Goal: Task Accomplishment & Management: Use online tool/utility

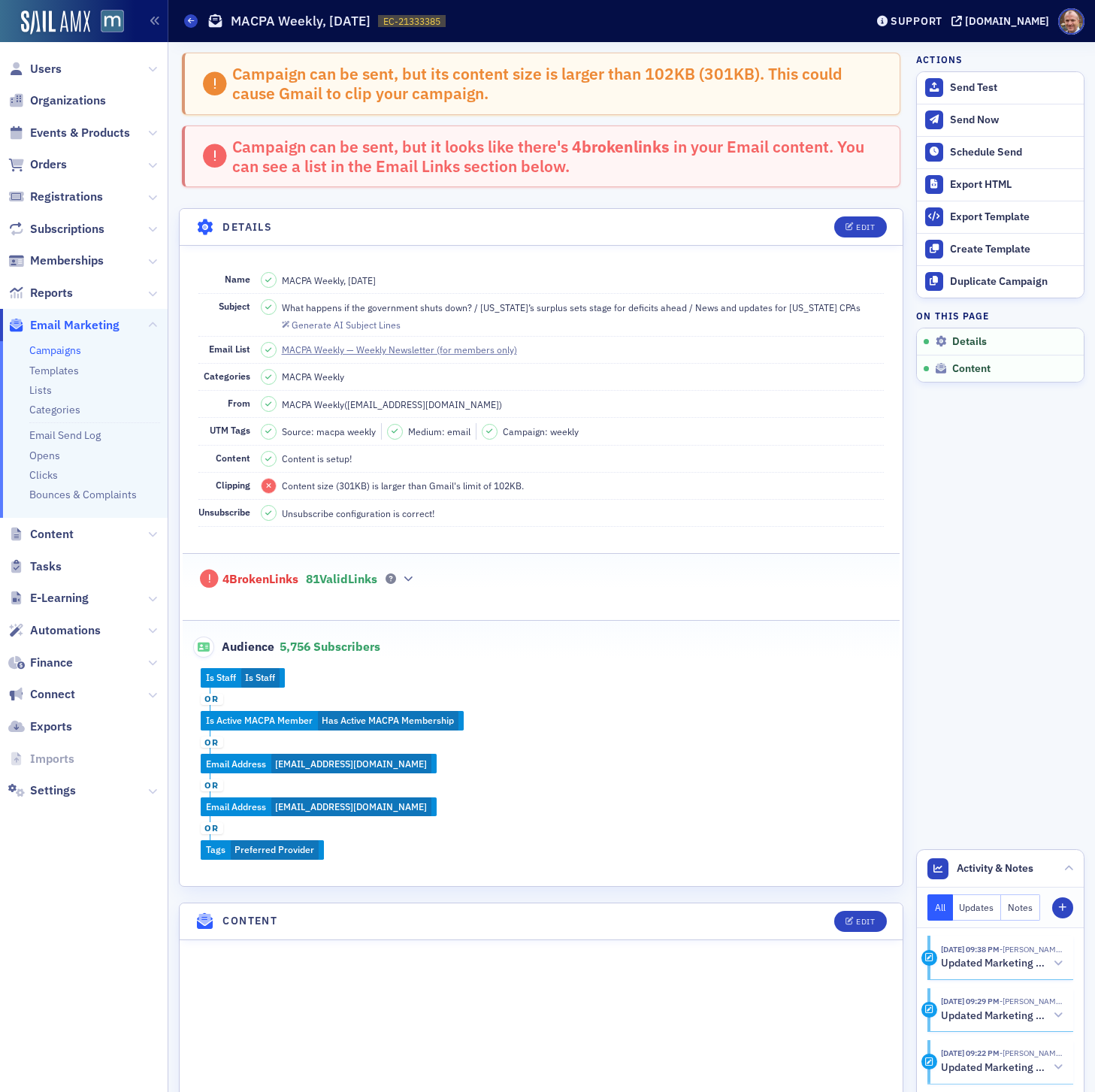
scroll to position [774, 0]
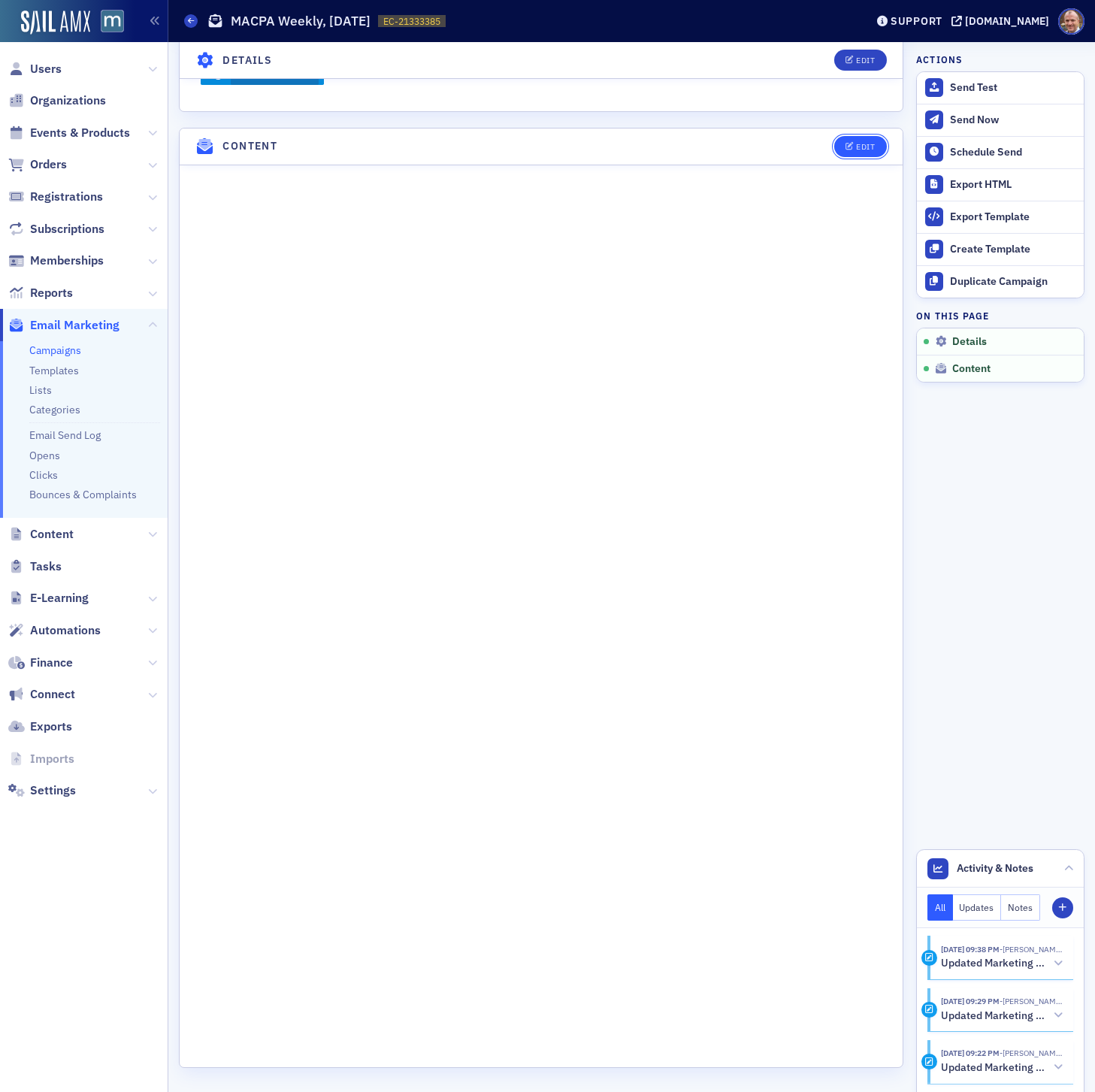
click at [861, 143] on div "Edit" at bounding box center [865, 147] width 19 height 8
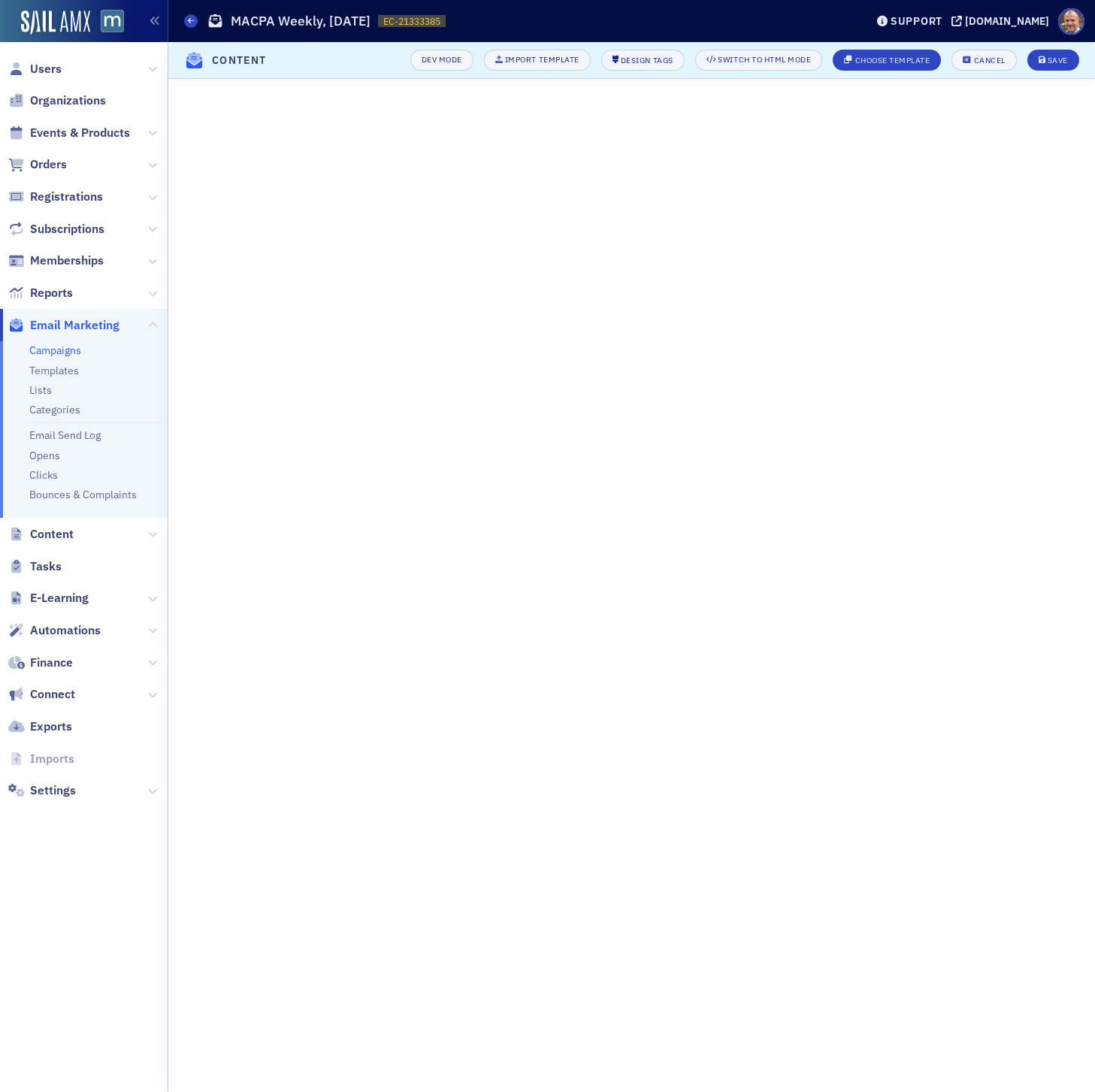
scroll to position [0, 0]
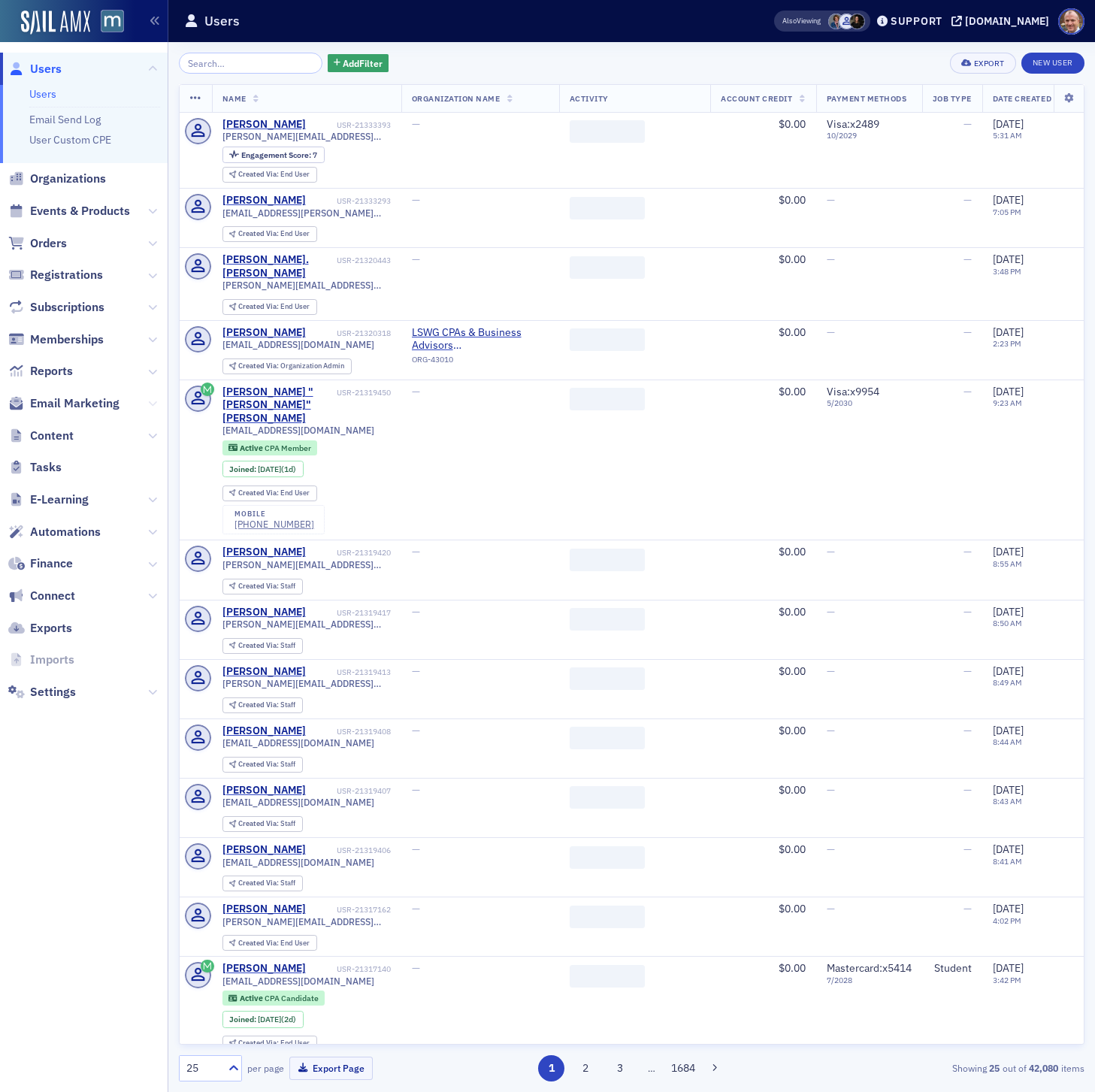
click at [150, 402] on icon at bounding box center [152, 404] width 9 height 9
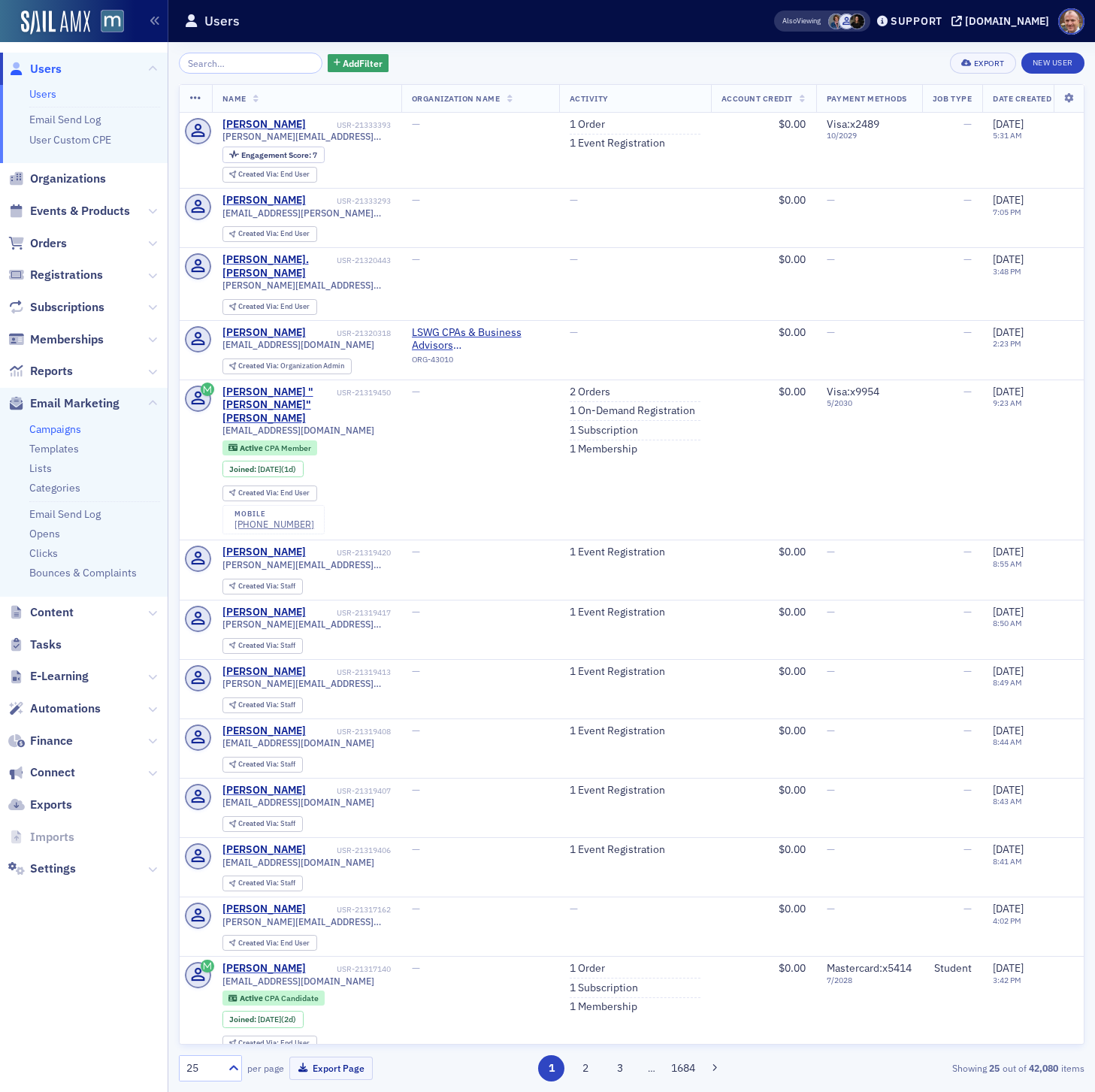
click at [74, 429] on link "Campaigns" at bounding box center [55, 429] width 52 height 13
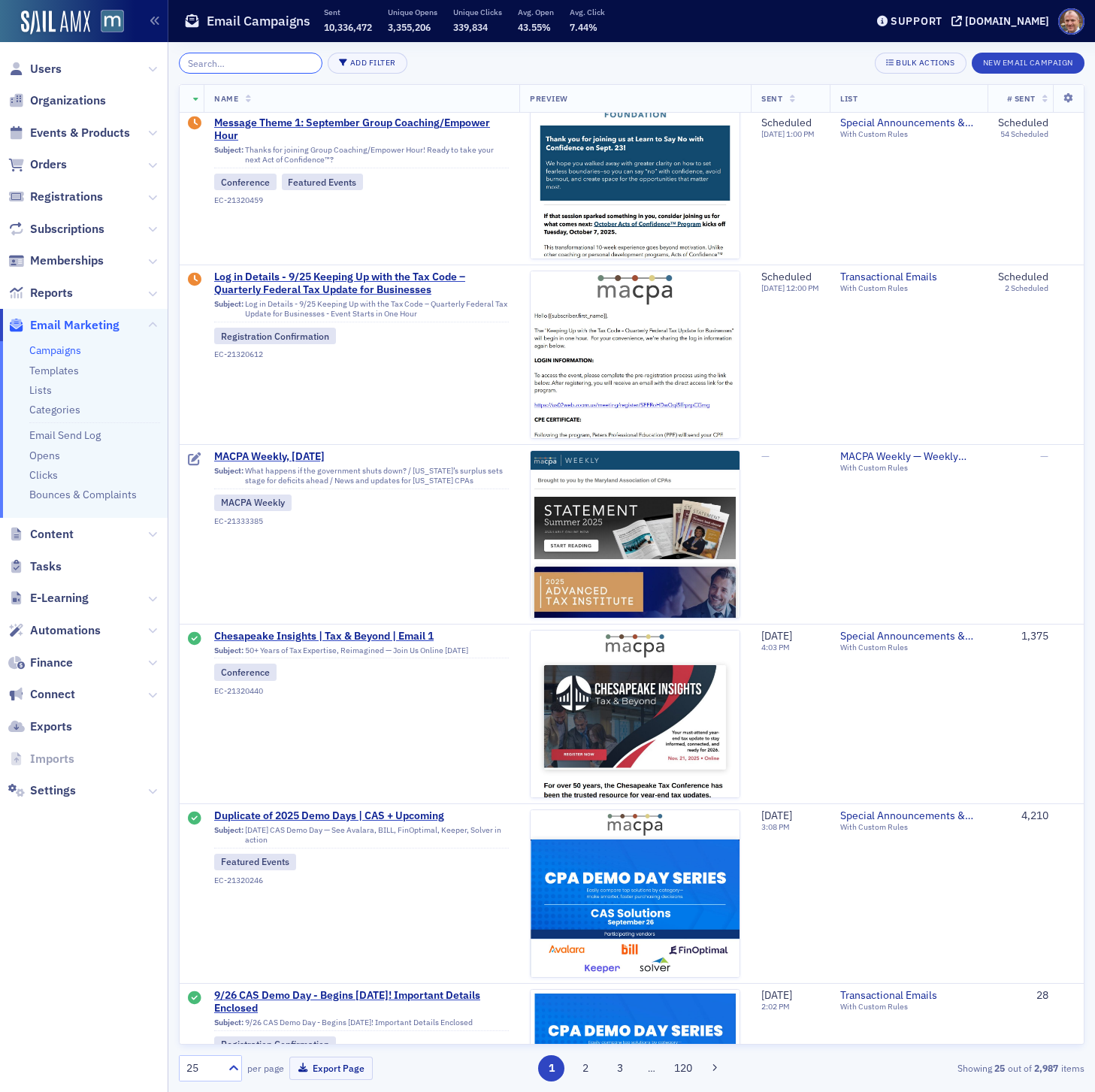
scroll to position [941, 0]
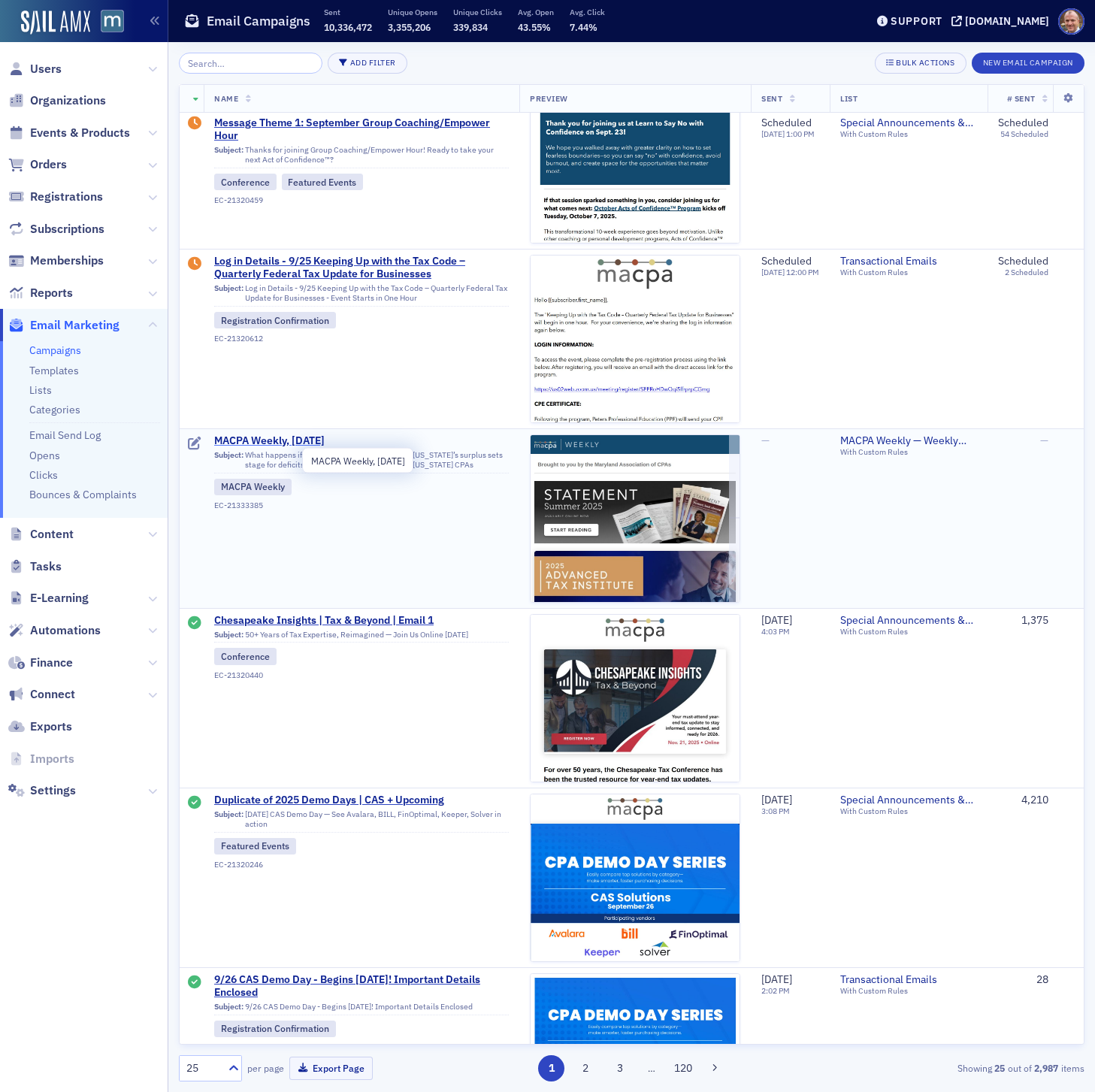
click at [294, 445] on span "MACPA Weekly, [DATE]" at bounding box center [361, 441] width 294 height 13
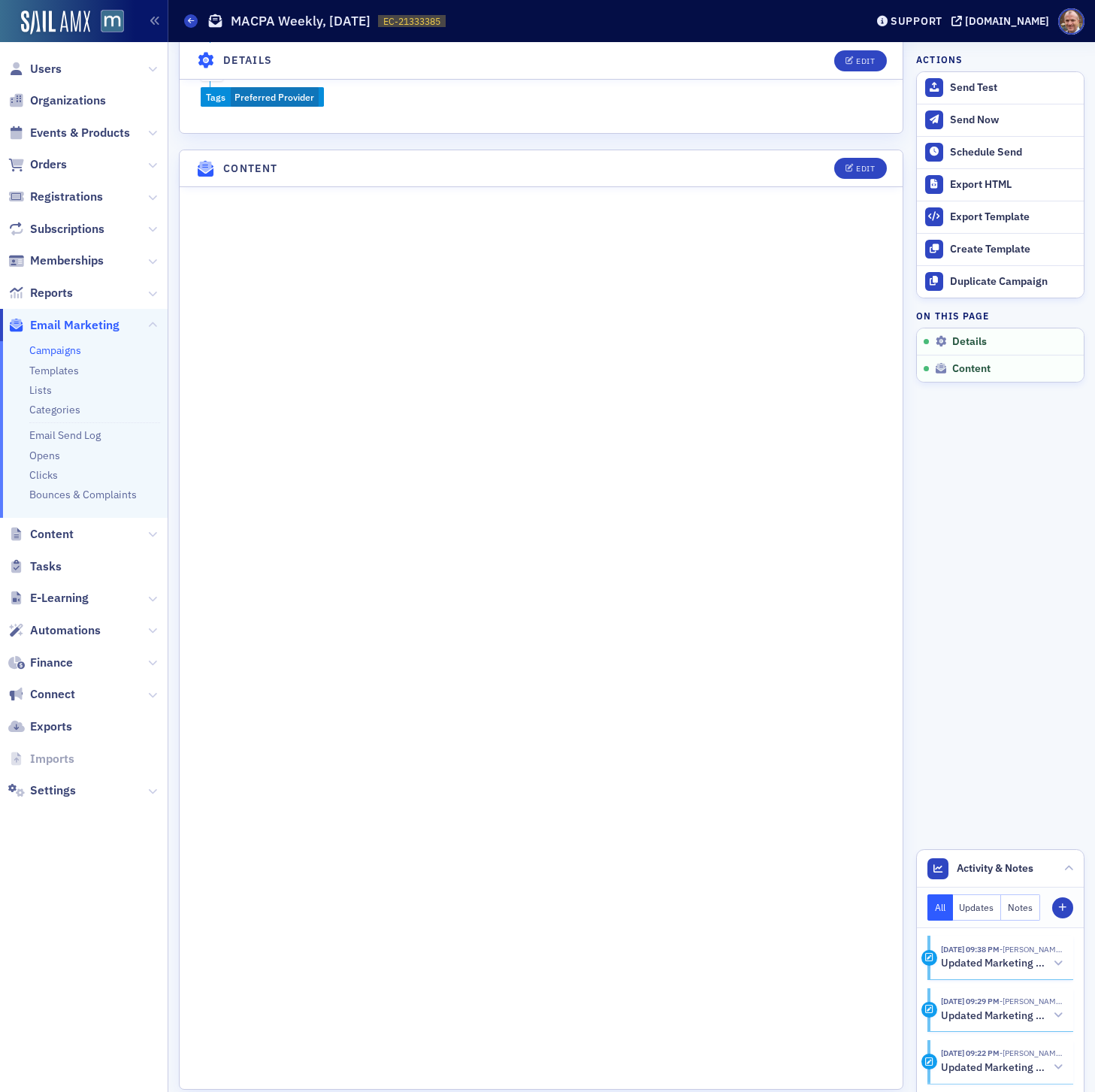
scroll to position [681, 0]
